Goal: Task Accomplishment & Management: Complete application form

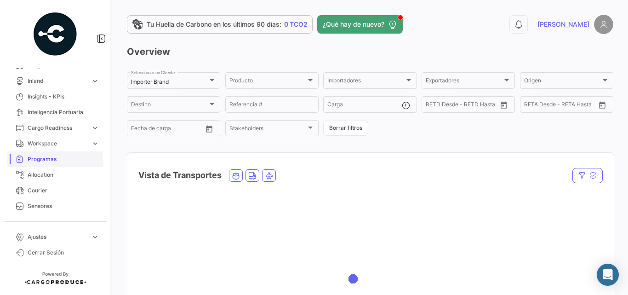
scroll to position [184, 0]
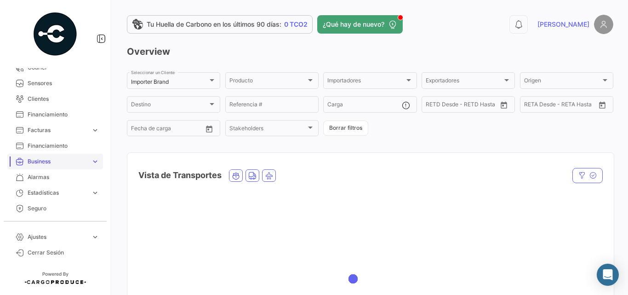
click at [53, 160] on span "Business" at bounding box center [58, 161] width 60 height 8
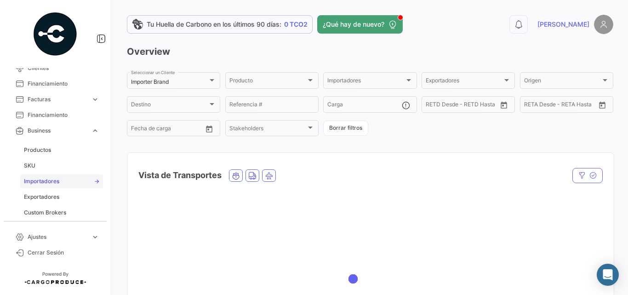
click at [40, 179] on span "Importadores" at bounding box center [41, 181] width 35 height 8
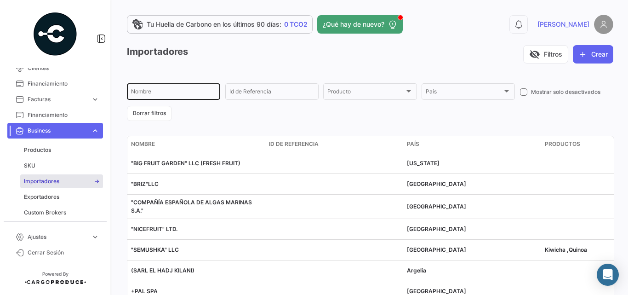
click at [194, 88] on div "Nombre" at bounding box center [173, 91] width 85 height 18
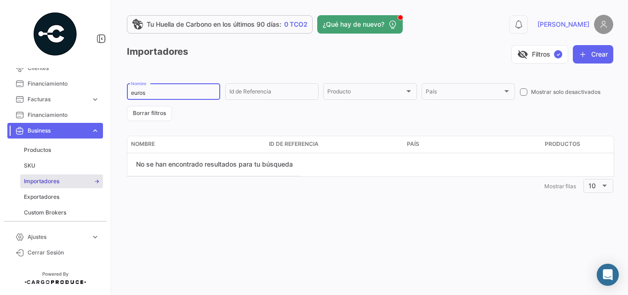
type input "eurose"
drag, startPoint x: 177, startPoint y: 94, endPoint x: 97, endPoint y: 105, distance: 80.7
click at [97, 105] on mat-sidenav-container "Overview Órdenes de Compra Documentos Cargas expand_more Cargas Aéreas Cargas M…" at bounding box center [314, 147] width 628 height 295
click at [587, 51] on icon "button" at bounding box center [582, 54] width 9 height 9
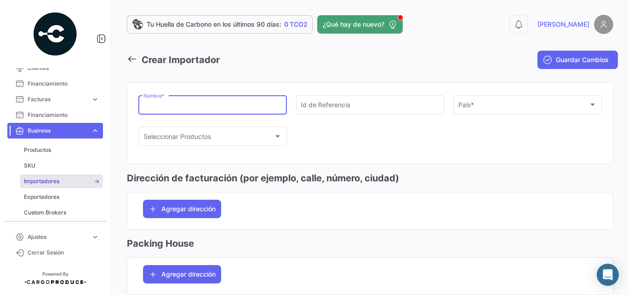
click at [217, 103] on input "Nombre *" at bounding box center [212, 107] width 139 height 8
paste input "EUROSEVEN GENERAL TRADING LLC"
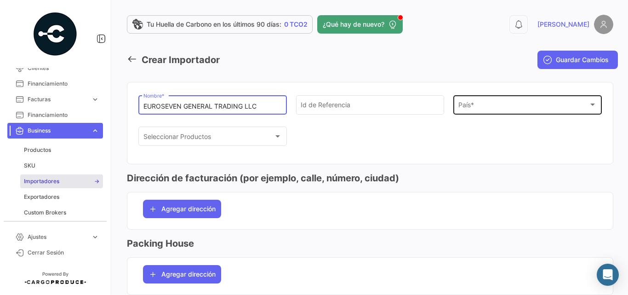
type input "EUROSEVEN GENERAL TRADING LLC"
click at [468, 106] on span "País *" at bounding box center [523, 107] width 131 height 8
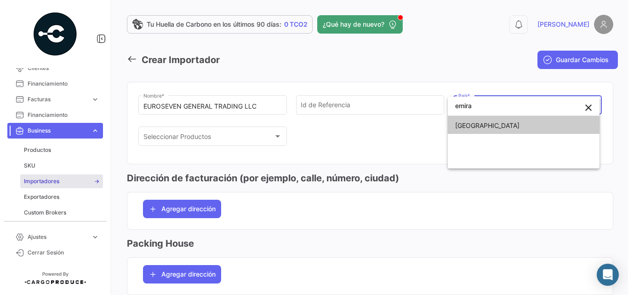
type input "emira"
click at [468, 130] on span "[GEOGRAPHIC_DATA]" at bounding box center [523, 125] width 137 height 19
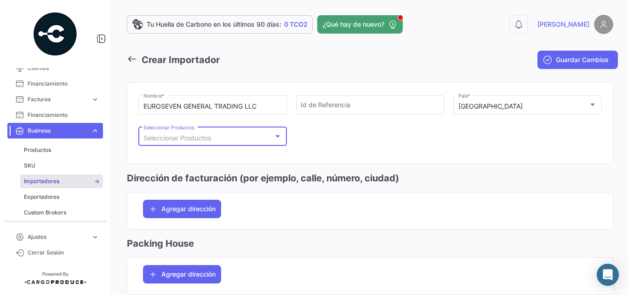
click at [216, 141] on div "Seleccionar Productos" at bounding box center [208, 138] width 131 height 8
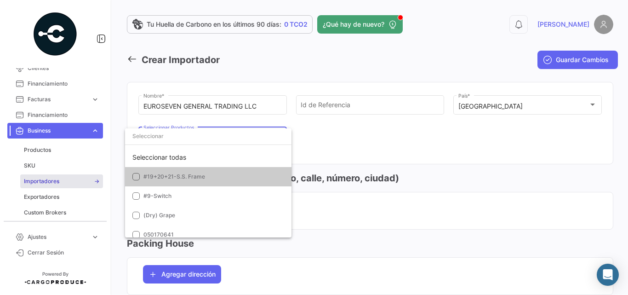
click at [221, 136] on input "dropdown search" at bounding box center [208, 136] width 166 height 17
type input "n"
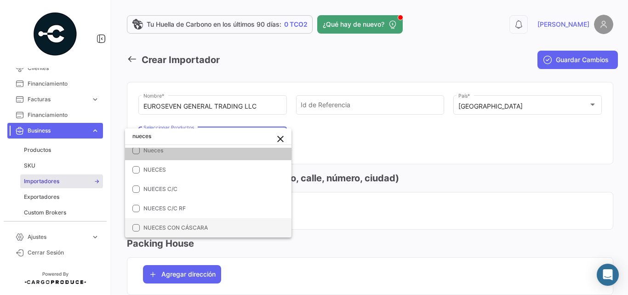
type input "nueces"
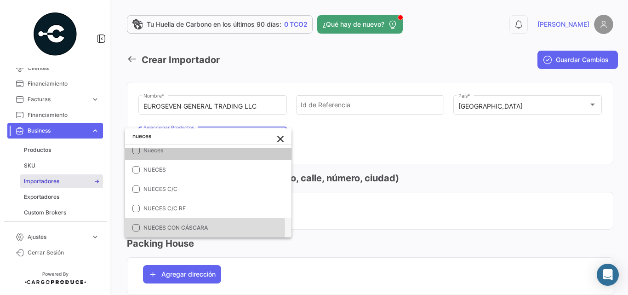
click at [136, 227] on mat-pseudo-checkbox at bounding box center [135, 227] width 7 height 7
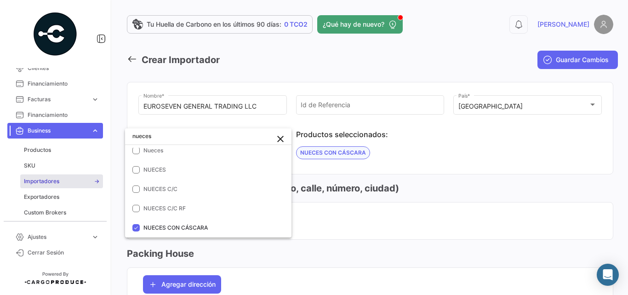
click at [498, 205] on div at bounding box center [314, 147] width 628 height 295
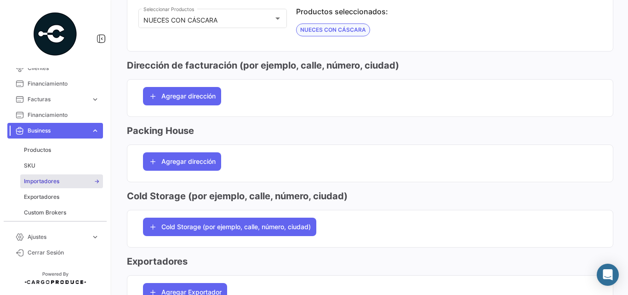
scroll to position [245, 0]
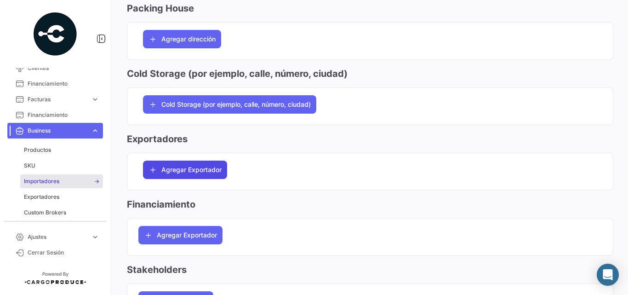
click at [204, 168] on span "Agregar Exportador" at bounding box center [191, 169] width 60 height 9
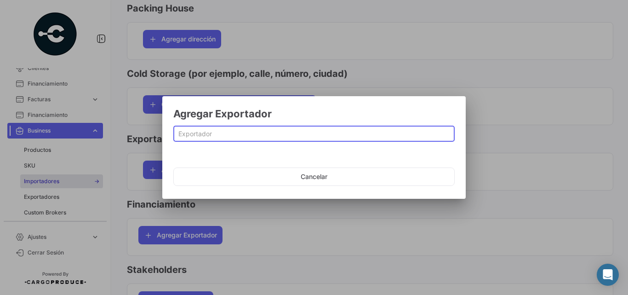
click at [251, 135] on input at bounding box center [314, 134] width 272 height 8
drag, startPoint x: 209, startPoint y: 132, endPoint x: 155, endPoint y: 131, distance: 53.3
click at [155, 131] on div "Agregar Exportador terraida Cancelar" at bounding box center [314, 147] width 628 height 295
drag, startPoint x: 244, startPoint y: 131, endPoint x: 161, endPoint y: 135, distance: 83.3
click at [161, 135] on div "Agregar Exportador [PERSON_NAME]" at bounding box center [314, 147] width 628 height 295
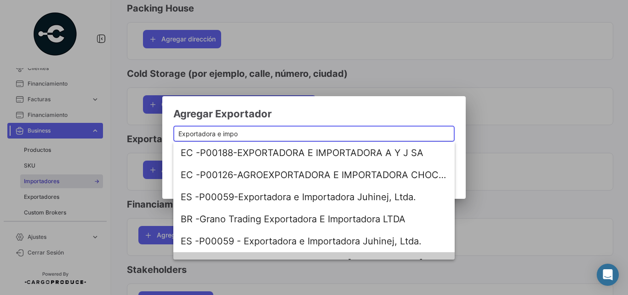
scroll to position [15, 0]
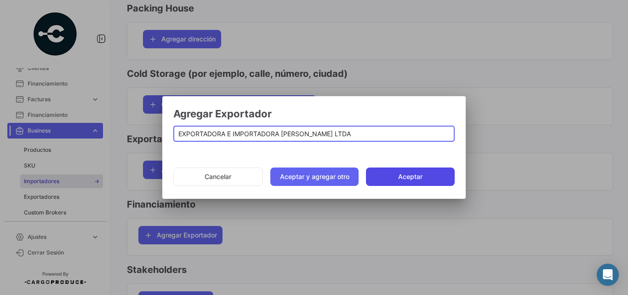
type input "EXPORTADORA E IMPORTADORA [PERSON_NAME] LTDA"
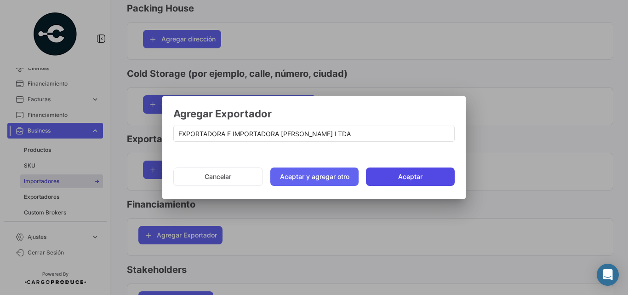
click at [427, 175] on button "Aceptar" at bounding box center [410, 176] width 89 height 18
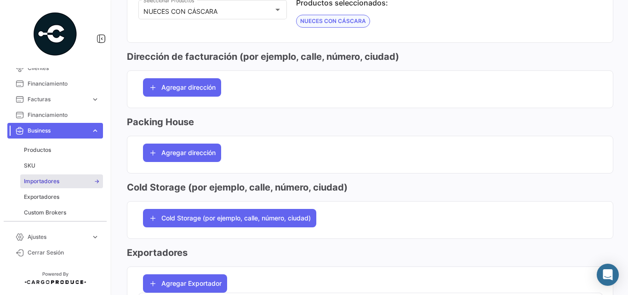
scroll to position [0, 0]
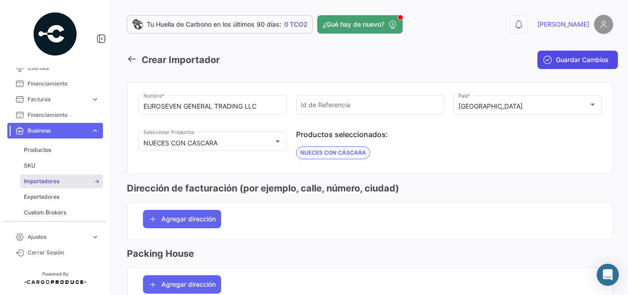
click at [562, 60] on span "Guardar Cambios" at bounding box center [582, 59] width 53 height 9
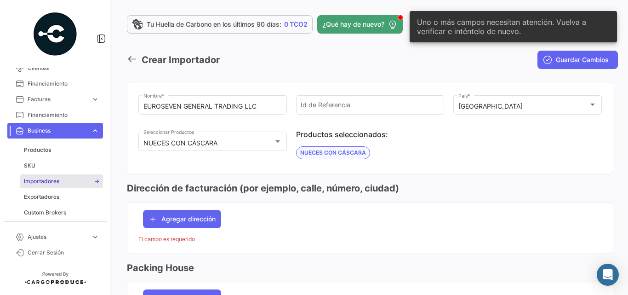
scroll to position [92, 0]
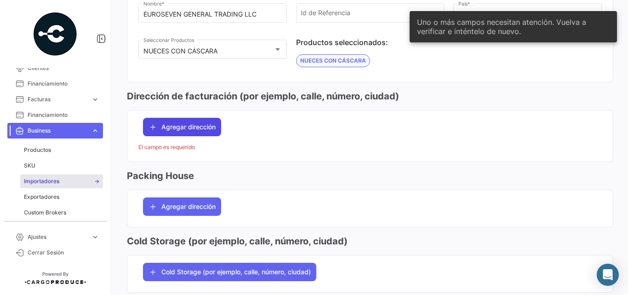
click at [200, 122] on span "Agregar dirección" at bounding box center [188, 126] width 54 height 9
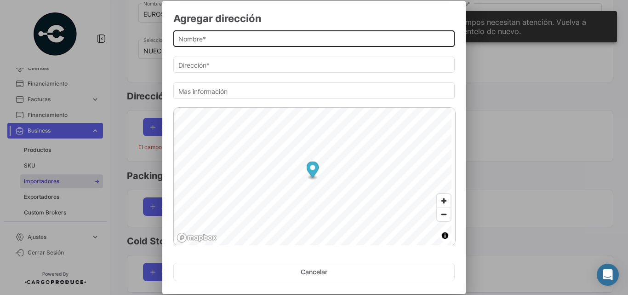
click at [235, 39] on input "Nombre *" at bounding box center [314, 39] width 272 height 8
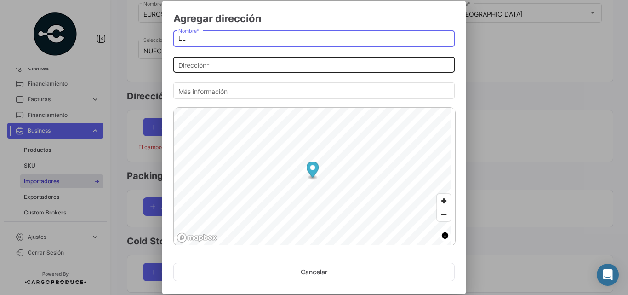
type input "LL"
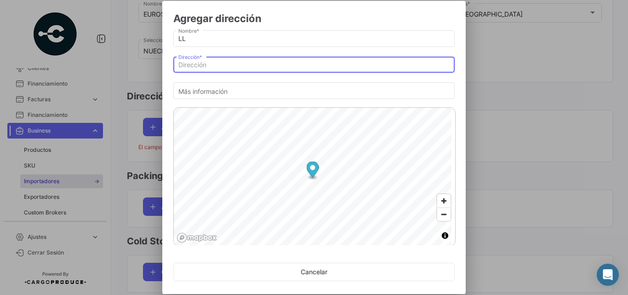
click at [219, 65] on input "Dirección *" at bounding box center [314, 65] width 272 height 8
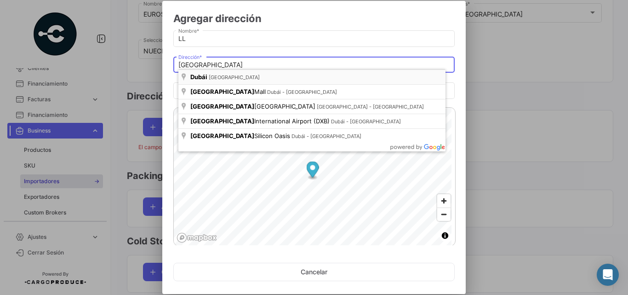
type input "Dubái - [GEOGRAPHIC_DATA]"
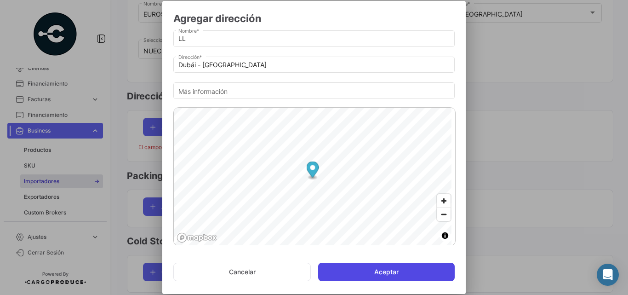
click at [400, 269] on button "Aceptar" at bounding box center [386, 272] width 137 height 18
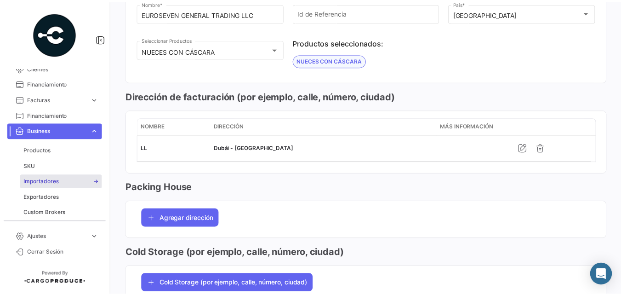
scroll to position [0, 0]
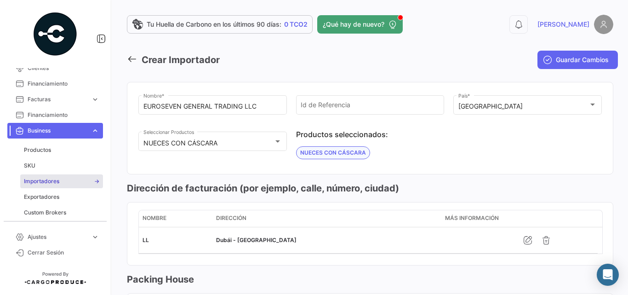
click at [572, 61] on span "Guardar Cambios" at bounding box center [582, 59] width 53 height 9
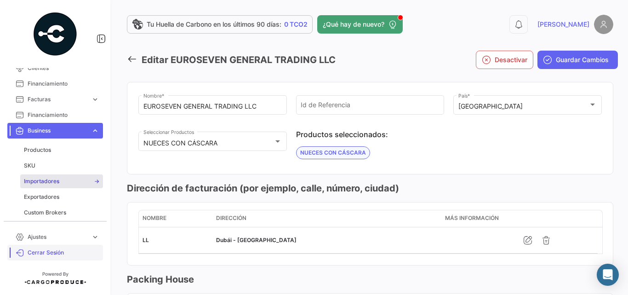
click at [53, 250] on span "Cerrar Sesión" at bounding box center [64, 252] width 72 height 8
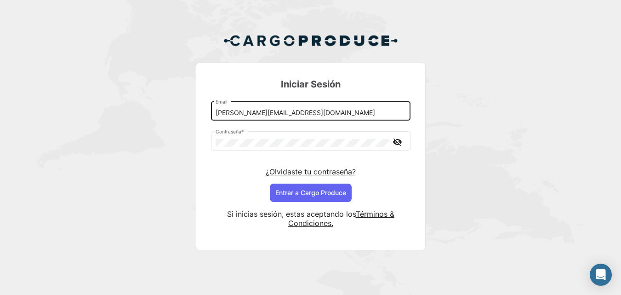
click at [243, 112] on input "[PERSON_NAME][EMAIL_ADDRESS][DOMAIN_NAME]" at bounding box center [311, 113] width 190 height 8
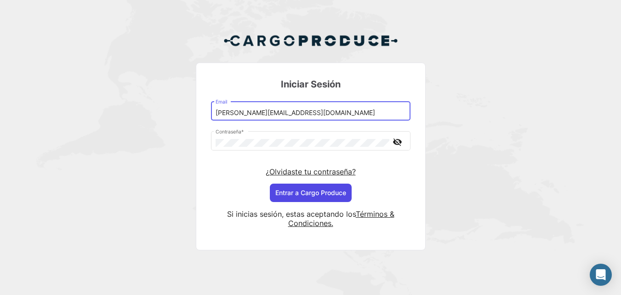
type input "[PERSON_NAME][EMAIL_ADDRESS][DOMAIN_NAME]"
click at [320, 192] on button "Entrar a Cargo Produce" at bounding box center [311, 192] width 82 height 18
